Goal: Task Accomplishment & Management: Use online tool/utility

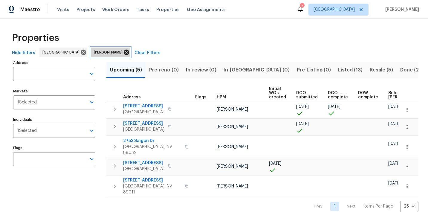
click at [124, 53] on icon at bounding box center [126, 52] width 5 height 5
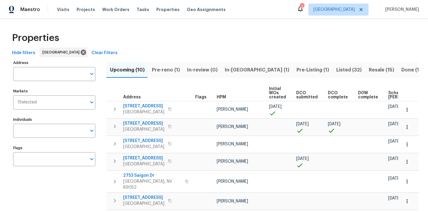
click at [336, 68] on span "Listed (32)" at bounding box center [348, 70] width 25 height 8
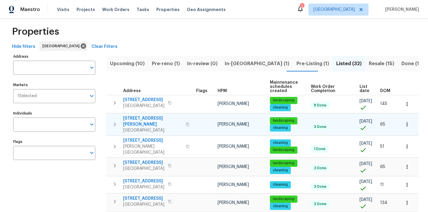
scroll to position [9, 0]
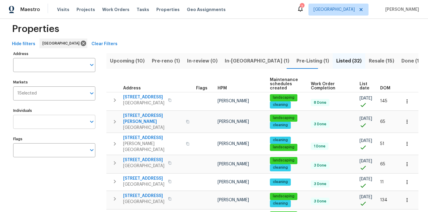
click at [41, 123] on input "Individuals" at bounding box center [49, 122] width 73 height 14
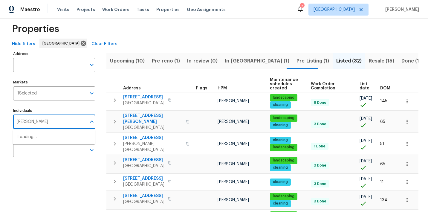
type input "nicholas"
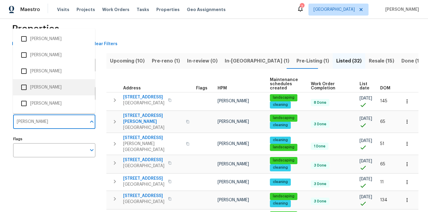
click at [38, 86] on li "Nicholas Holderbaum" at bounding box center [54, 87] width 73 height 13
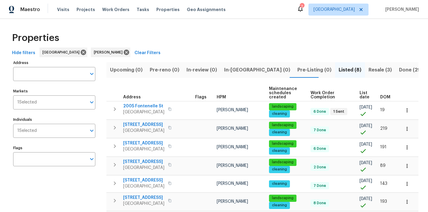
scroll to position [13, 0]
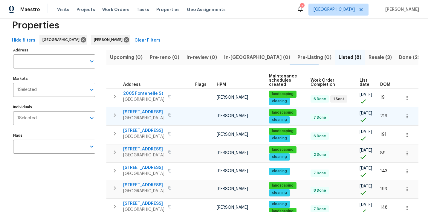
click at [152, 112] on span "9133 Black Beauty St" at bounding box center [143, 112] width 41 height 6
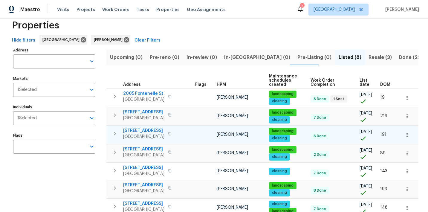
click at [145, 130] on span "10524 India Hawthorn Ave" at bounding box center [143, 131] width 41 height 6
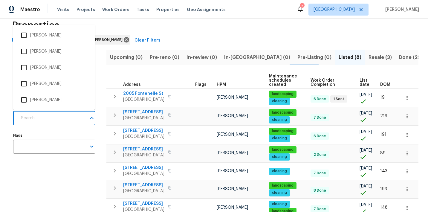
click at [74, 118] on input "Individuals" at bounding box center [51, 118] width 69 height 14
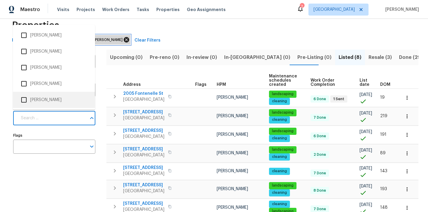
click at [124, 42] on icon at bounding box center [126, 39] width 5 height 5
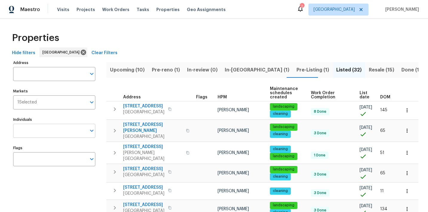
click at [54, 130] on input "Individuals" at bounding box center [49, 131] width 73 height 14
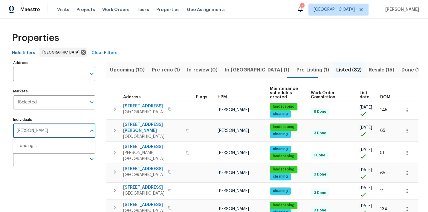
type input "julian"
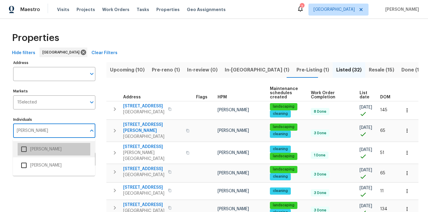
click at [50, 148] on li "[PERSON_NAME]" at bounding box center [54, 149] width 73 height 13
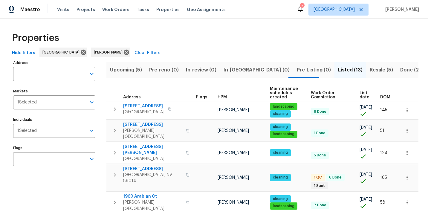
click at [370, 70] on span "Resale (5)" at bounding box center [381, 70] width 23 height 8
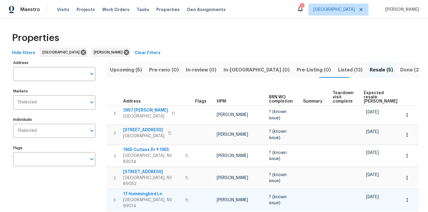
click at [144, 191] on span "17 Hummingbird Ln" at bounding box center [152, 194] width 58 height 6
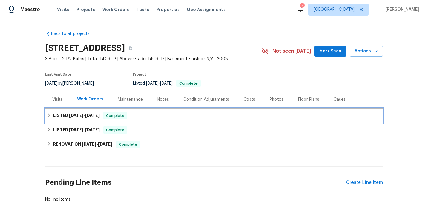
click at [50, 114] on icon at bounding box center [49, 115] width 4 height 4
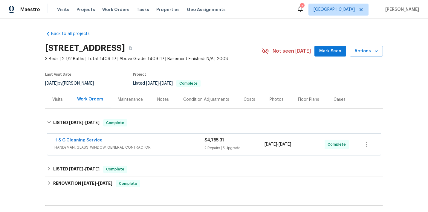
click at [74, 140] on link "H & G Cleaning Service" at bounding box center [78, 140] width 48 height 4
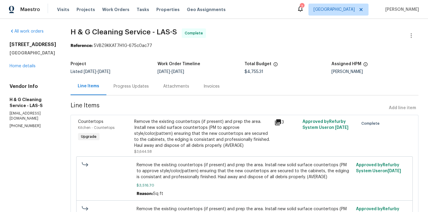
scroll to position [4, 0]
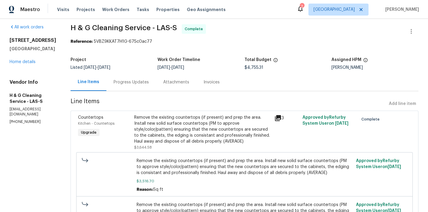
click at [189, 123] on div "Remove the existing countertops (if present) and prep the area. Install new sol…" at bounding box center [202, 130] width 137 height 30
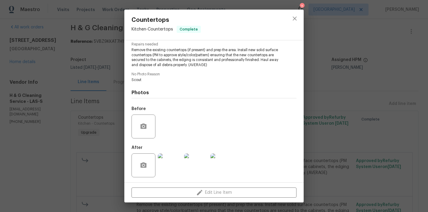
scroll to position [62, 0]
click at [171, 168] on img at bounding box center [170, 166] width 24 height 24
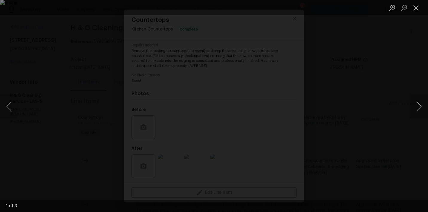
click at [417, 109] on button "Next image" at bounding box center [419, 106] width 18 height 24
click at [415, 12] on button "Close lightbox" at bounding box center [416, 7] width 12 height 10
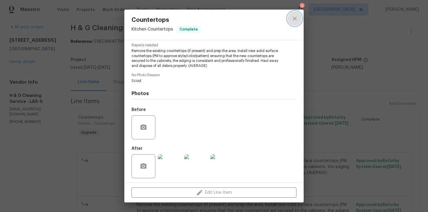
click at [293, 21] on icon "close" at bounding box center [294, 18] width 7 height 7
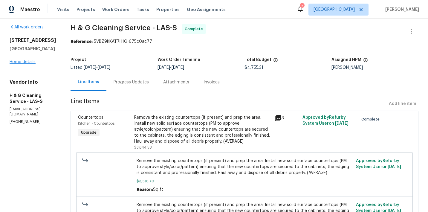
click at [29, 63] on link "Home details" at bounding box center [23, 62] width 26 height 4
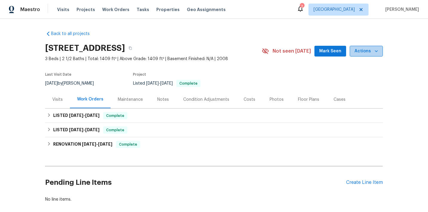
click at [368, 54] on span "Actions" at bounding box center [367, 51] width 24 height 7
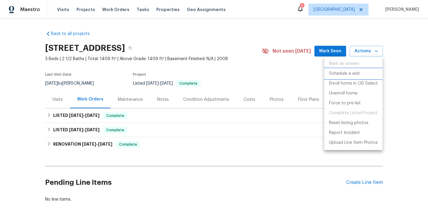
click at [351, 71] on p "Schedule a visit" at bounding box center [344, 74] width 31 height 6
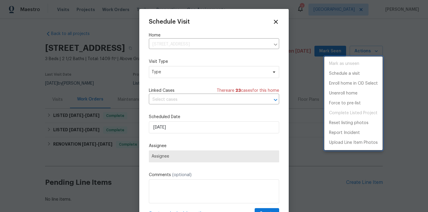
click at [185, 127] on div at bounding box center [214, 106] width 428 height 212
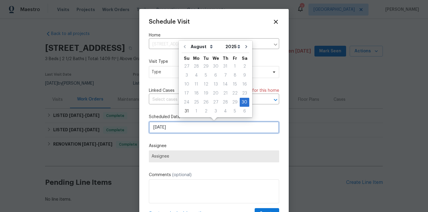
click at [191, 128] on input "[DATE]" at bounding box center [214, 127] width 130 height 12
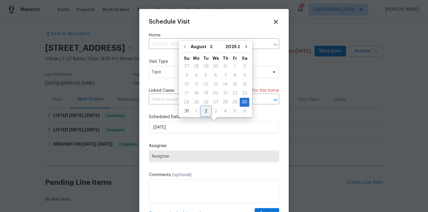
click at [203, 111] on div "2" at bounding box center [206, 111] width 10 height 8
type input "9/2/2025"
select select "8"
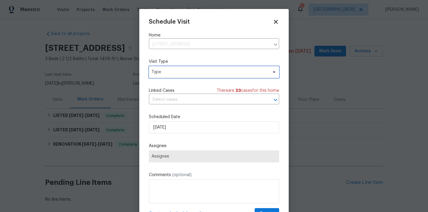
click at [171, 75] on span "Type" at bounding box center [210, 72] width 116 height 6
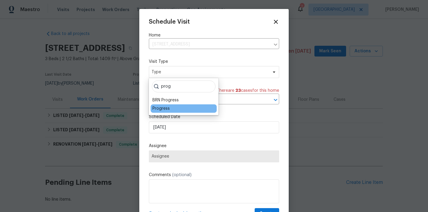
type input "prog"
click at [159, 109] on div "Progress" at bounding box center [161, 109] width 17 height 6
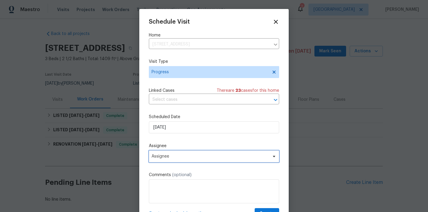
click at [178, 159] on span "Assignee" at bounding box center [210, 156] width 117 height 5
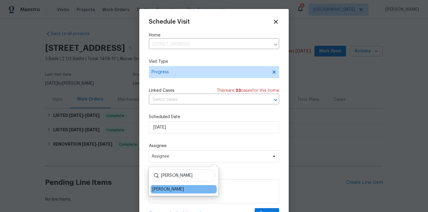
type input "Julian"
drag, startPoint x: 173, startPoint y: 185, endPoint x: 167, endPoint y: 190, distance: 7.7
click at [167, 190] on div "[PERSON_NAME]" at bounding box center [168, 189] width 31 height 6
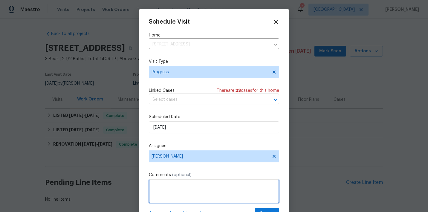
click at [169, 191] on textarea at bounding box center [214, 191] width 130 height 24
paste textarea "New Listing Photos"
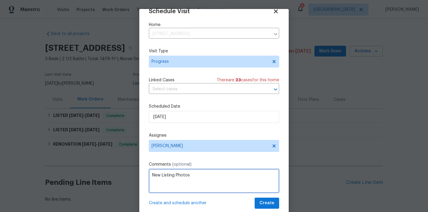
scroll to position [10, 0]
type textarea "New Listing Photos"
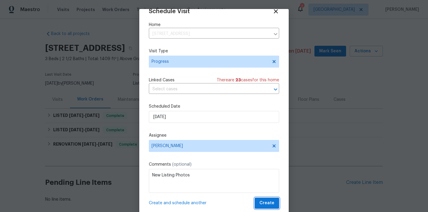
click at [263, 201] on span "Create" at bounding box center [267, 202] width 15 height 7
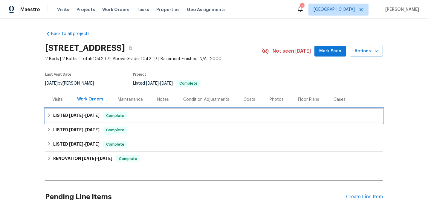
click at [47, 115] on icon at bounding box center [49, 115] width 4 height 4
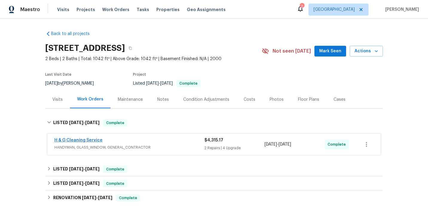
click at [67, 139] on link "H & G Cleaning Service" at bounding box center [78, 140] width 48 height 4
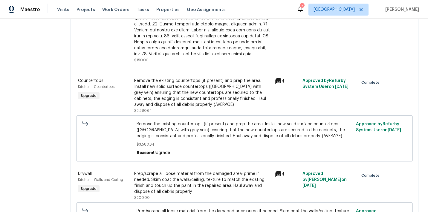
scroll to position [312, 0]
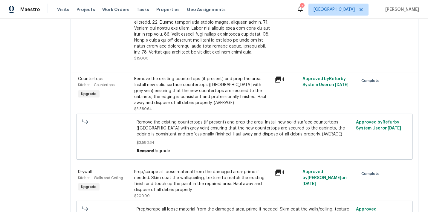
click at [170, 99] on div "Remove the existing countertops (if present) and prep the area. Install new sol…" at bounding box center [202, 91] width 137 height 30
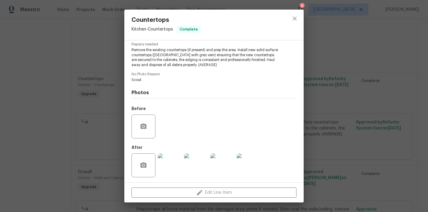
scroll to position [62, 0]
click at [171, 156] on img at bounding box center [170, 166] width 24 height 24
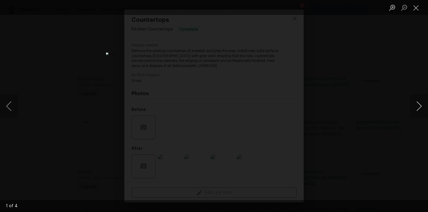
click at [418, 106] on button "Next image" at bounding box center [419, 106] width 18 height 24
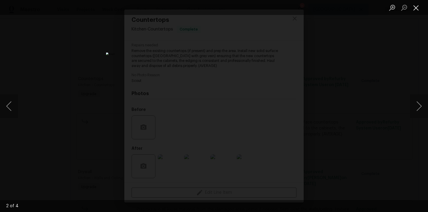
click at [414, 9] on button "Close lightbox" at bounding box center [416, 7] width 12 height 10
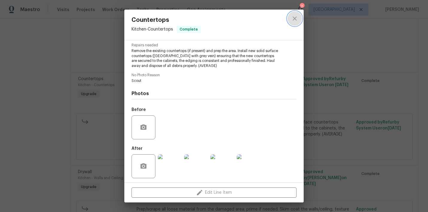
click at [296, 20] on icon "close" at bounding box center [295, 18] width 4 height 4
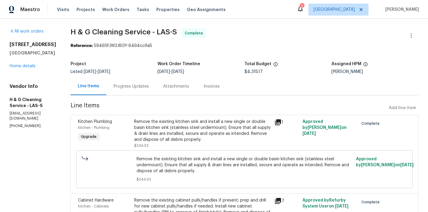
scroll to position [0, 0]
drag, startPoint x: 9, startPoint y: 44, endPoint x: 14, endPoint y: 44, distance: 5.1
click at [14, 44] on h2 "10524 India Hawthorn Ave" at bounding box center [33, 45] width 47 height 6
click at [16, 68] on link "Home details" at bounding box center [23, 66] width 26 height 4
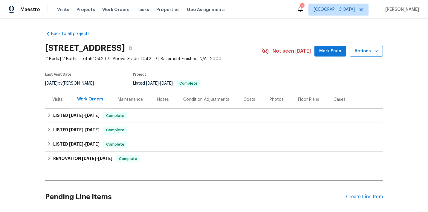
click at [375, 54] on span "Actions" at bounding box center [367, 51] width 24 height 7
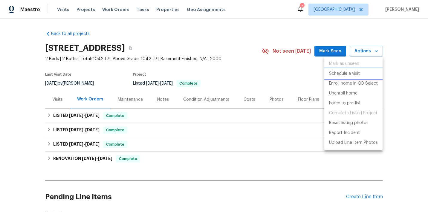
click at [351, 74] on p "Schedule a visit" at bounding box center [344, 74] width 31 height 6
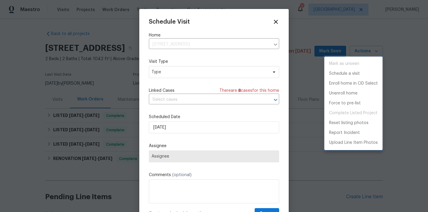
click at [178, 70] on div at bounding box center [214, 106] width 428 height 212
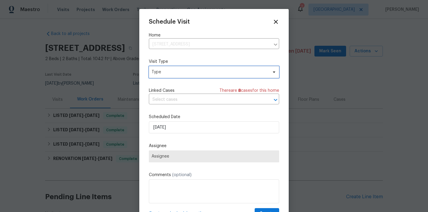
click at [174, 71] on span "Type" at bounding box center [210, 72] width 116 height 6
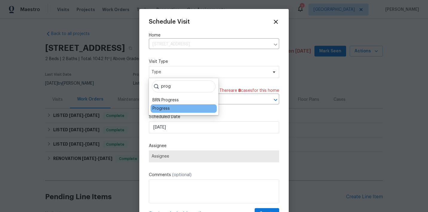
type input "prog"
click at [165, 110] on div "Progress" at bounding box center [161, 109] width 17 height 6
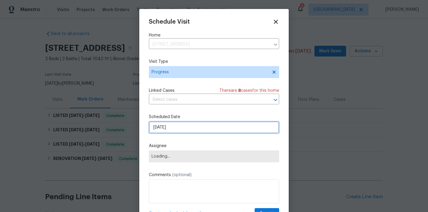
click at [182, 126] on input "8/30/2025" at bounding box center [214, 127] width 130 height 12
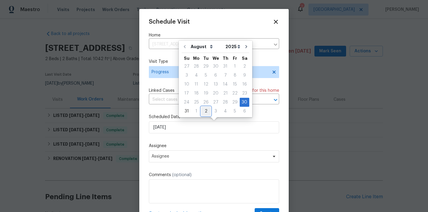
click at [203, 112] on div "2" at bounding box center [206, 111] width 10 height 8
type input "9/2/2025"
select select "8"
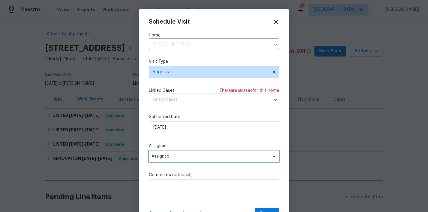
click at [194, 156] on span "Assignee" at bounding box center [210, 156] width 117 height 5
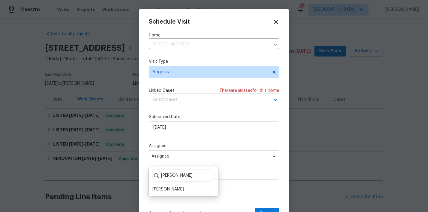
type input "Julian"
drag, startPoint x: 128, startPoint y: 177, endPoint x: 168, endPoint y: 190, distance: 42.0
click at [168, 190] on div "[PERSON_NAME]" at bounding box center [168, 189] width 31 height 6
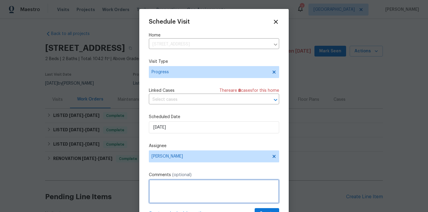
click at [172, 190] on textarea at bounding box center [214, 191] width 130 height 24
drag, startPoint x: 196, startPoint y: 188, endPoint x: 124, endPoint y: 170, distance: 73.7
click at [124, 170] on div "Schedule Visit Home 10524 India Hawthorn Ave, Las Vegas, NV 89144 ​ Visit Type …" at bounding box center [214, 106] width 428 height 212
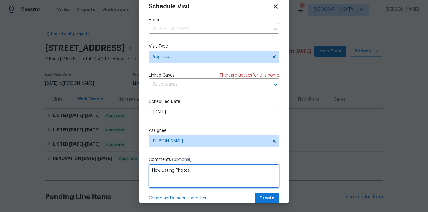
scroll to position [15, 0]
type textarea "New Listing Photos"
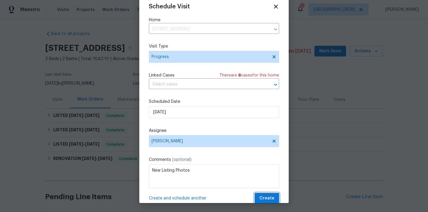
click at [262, 197] on span "Create" at bounding box center [267, 198] width 15 height 7
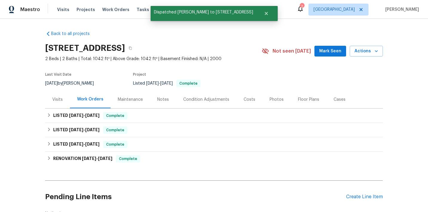
scroll to position [0, 0]
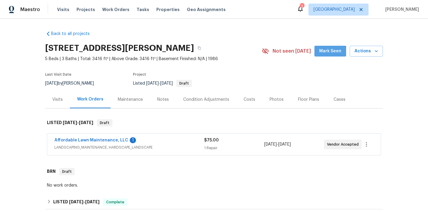
click at [325, 54] on span "Mark Seen" at bounding box center [330, 51] width 22 height 7
click at [76, 141] on link "Affordable Lawn Maintenance, LLC" at bounding box center [91, 140] width 74 height 4
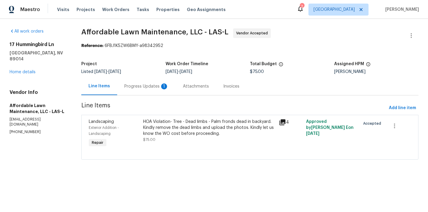
click at [145, 86] on div "Progress Updates 1" at bounding box center [146, 86] width 44 height 6
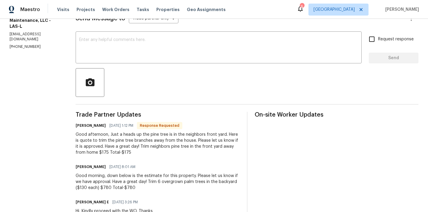
scroll to position [95, 0]
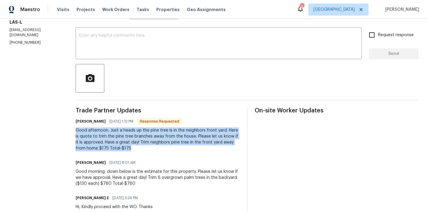
drag, startPoint x: 77, startPoint y: 130, endPoint x: 121, endPoint y: 147, distance: 47.2
click at [121, 147] on div "Good afternoon, Just a heads up the pine tree is in the neighbors front yard. H…" at bounding box center [158, 139] width 164 height 24
copy div "Good afternoon, Just a heads up the pine tree is in the neighbors front yard. H…"
click at [116, 141] on div "Good afternoon, Just a heads up the pine tree is in the neighbors front yard. H…" at bounding box center [158, 139] width 164 height 24
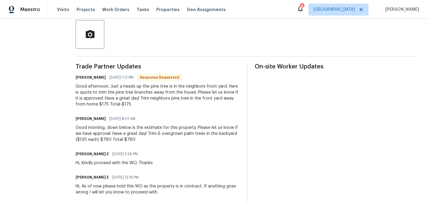
scroll to position [140, 0]
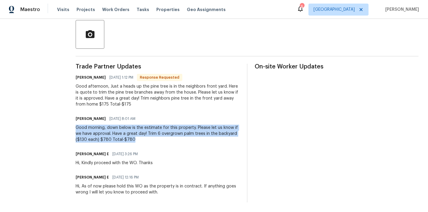
drag, startPoint x: 78, startPoint y: 127, endPoint x: 136, endPoint y: 138, distance: 59.4
click at [136, 138] on div "Good morning, down below is the estimate for this property. Please let us know …" at bounding box center [158, 134] width 164 height 18
copy div "Good morning, down below is the estimate for this property. Please let us know …"
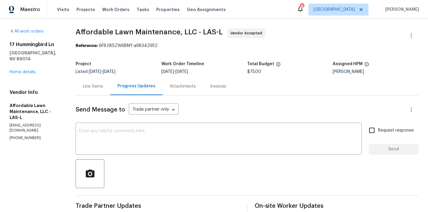
scroll to position [0, 0]
click at [86, 86] on div "Line Items" at bounding box center [93, 86] width 20 height 6
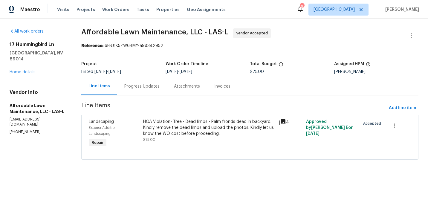
click at [185, 124] on div "HOA Violation- Tree - Dead limbs - Palm fronds dead in backyard. Kindly remove …" at bounding box center [209, 128] width 132 height 18
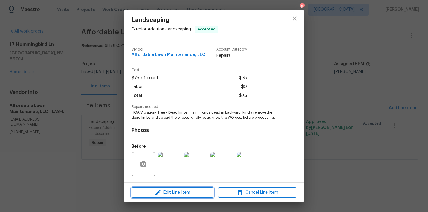
click at [185, 190] on span "Edit Line Item" at bounding box center [172, 192] width 78 height 7
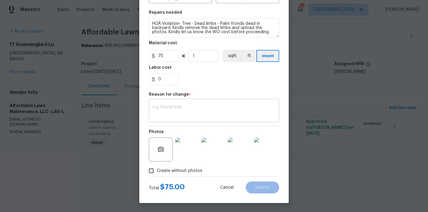
scroll to position [83, 0]
drag, startPoint x: 165, startPoint y: 56, endPoint x: 140, endPoint y: 51, distance: 25.4
click at [141, 51] on div "Edit Line Item Repair Upgrade BRN Area Exterior Addition ​ Feature Landscaping …" at bounding box center [214, 64] width 150 height 277
type input "780"
click at [168, 108] on textarea at bounding box center [214, 111] width 123 height 13
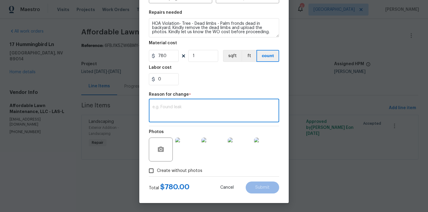
paste textarea "Good morning, down below is the estimate for this property. Please let us know …"
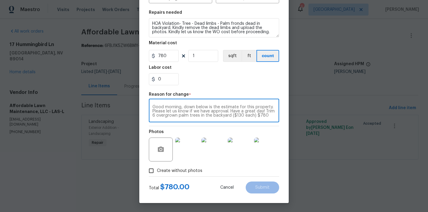
scroll to position [4, 0]
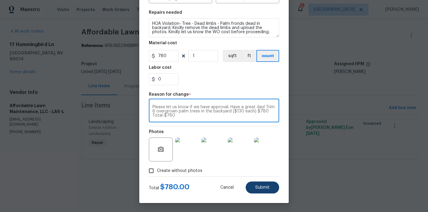
type textarea "Good morning, down below is the estimate for this property. Please let us know …"
click at [266, 187] on span "Submit" at bounding box center [262, 187] width 14 height 4
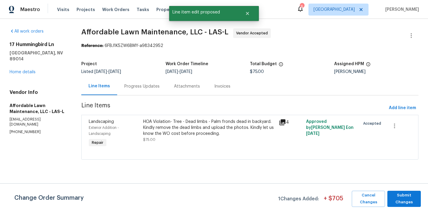
scroll to position [0, 0]
click at [404, 197] on span "Submit Changes" at bounding box center [405, 199] width 28 height 14
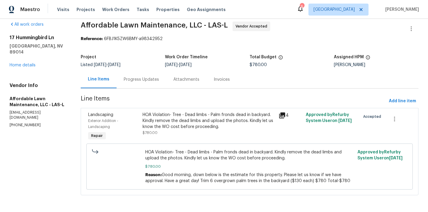
scroll to position [7, 0]
click at [156, 122] on div "HOA Violation- Tree - Dead limbs - Palm fronds dead in backyard. Kindly remove …" at bounding box center [209, 121] width 132 height 18
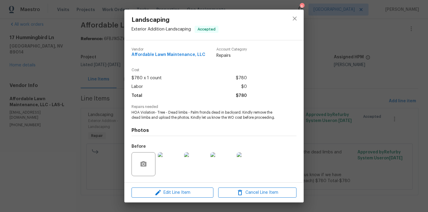
click at [161, 157] on img at bounding box center [170, 164] width 24 height 24
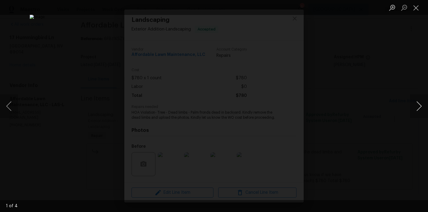
click at [418, 108] on button "Next image" at bounding box center [419, 106] width 18 height 24
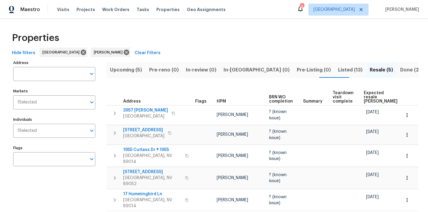
click at [118, 71] on span "Upcoming (5)" at bounding box center [126, 70] width 32 height 8
